Goal: Find specific page/section: Find specific page/section

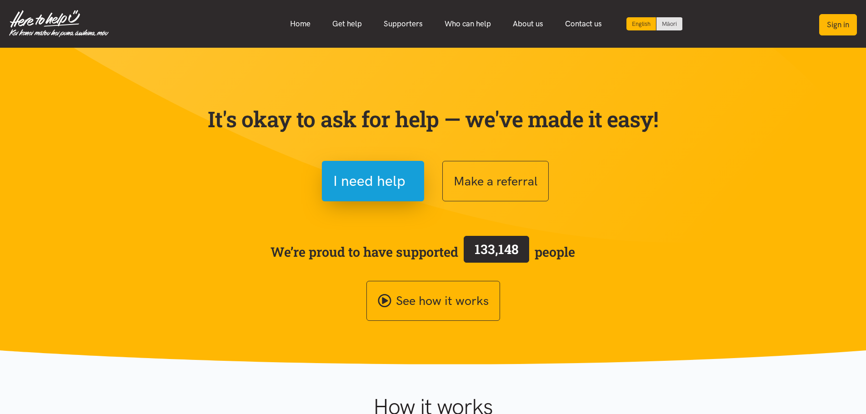
click at [836, 24] on button "Sign in" at bounding box center [838, 24] width 38 height 21
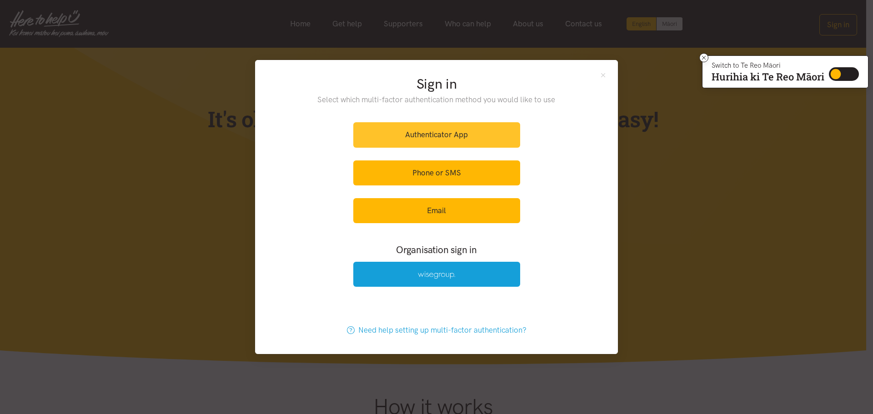
click at [476, 140] on link "Authenticator App" at bounding box center [436, 134] width 167 height 25
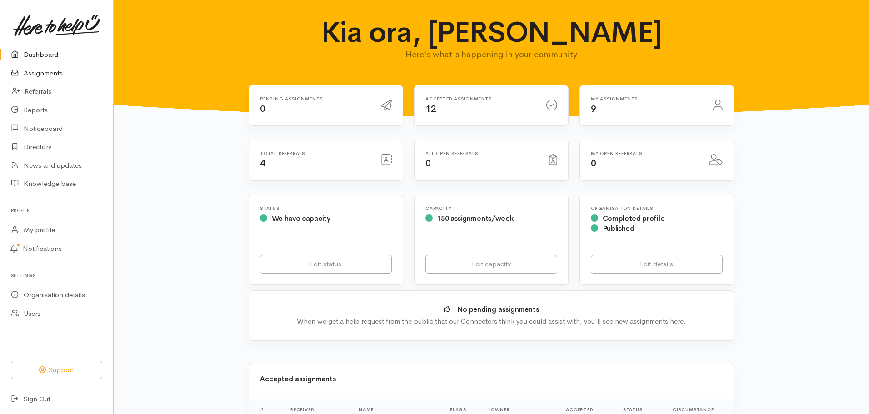
click at [58, 76] on link "Assignments" at bounding box center [56, 73] width 113 height 19
